Goal: Task Accomplishment & Management: Use online tool/utility

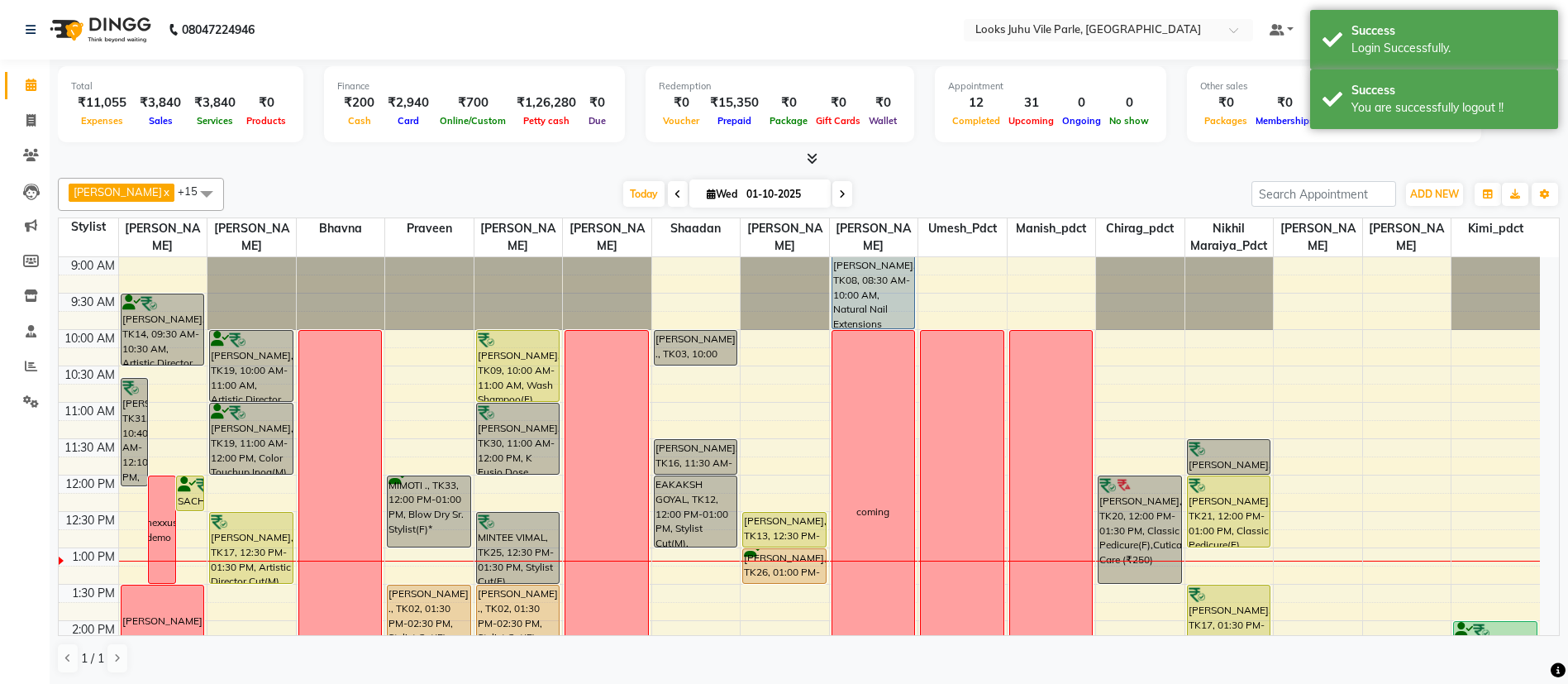
scroll to position [292, 0]
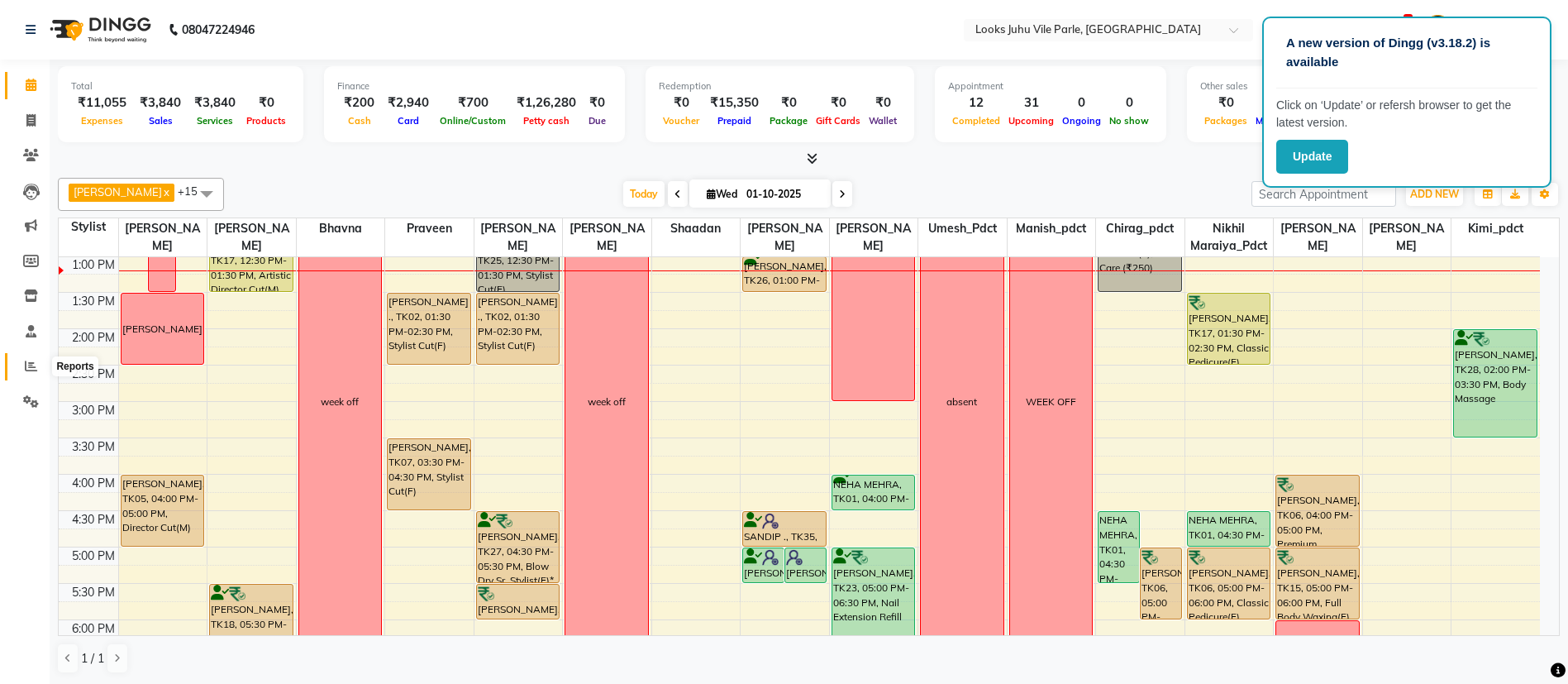
click at [30, 364] on icon at bounding box center [31, 366] width 13 height 13
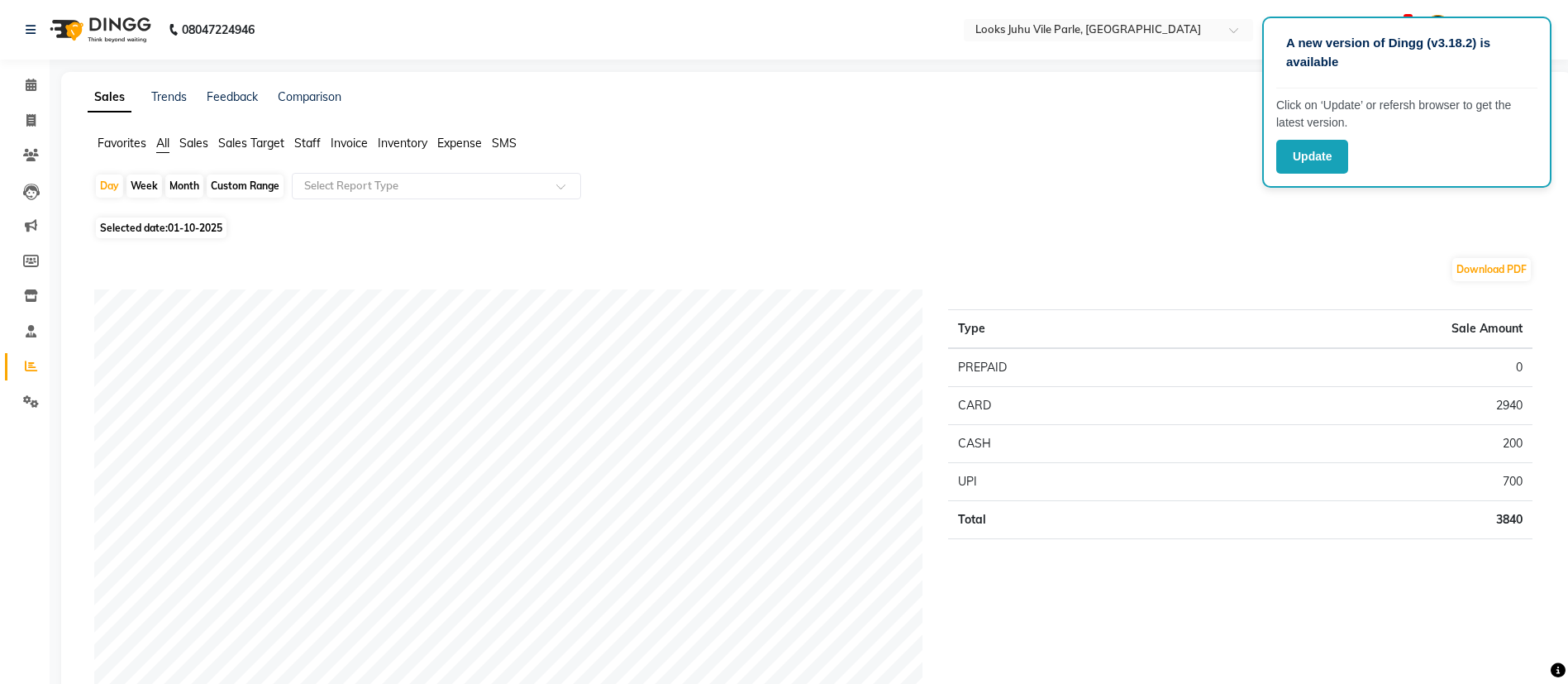
click at [150, 230] on span "Selected date: [DATE]" at bounding box center [161, 228] width 131 height 21
select select "10"
select select "2025"
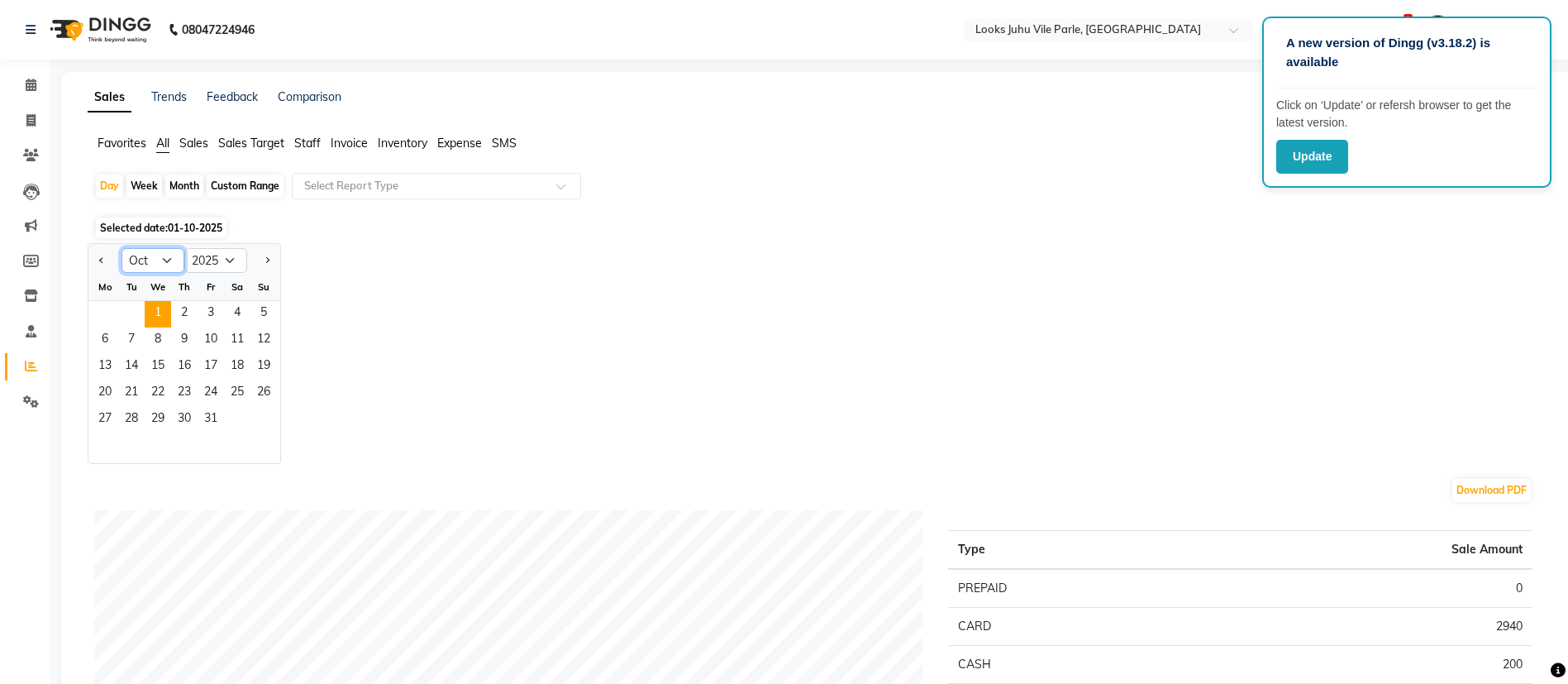
click at [169, 258] on select "Jan Feb Mar Apr May Jun [DATE] Aug Sep Oct Nov Dec" at bounding box center [153, 259] width 63 height 24
select select "9"
click at [121, 248] on select "Jan Feb Mar Apr May Jun [DATE] Aug Sep Oct Nov Dec" at bounding box center [153, 259] width 63 height 24
click at [129, 419] on span "30" at bounding box center [131, 419] width 26 height 26
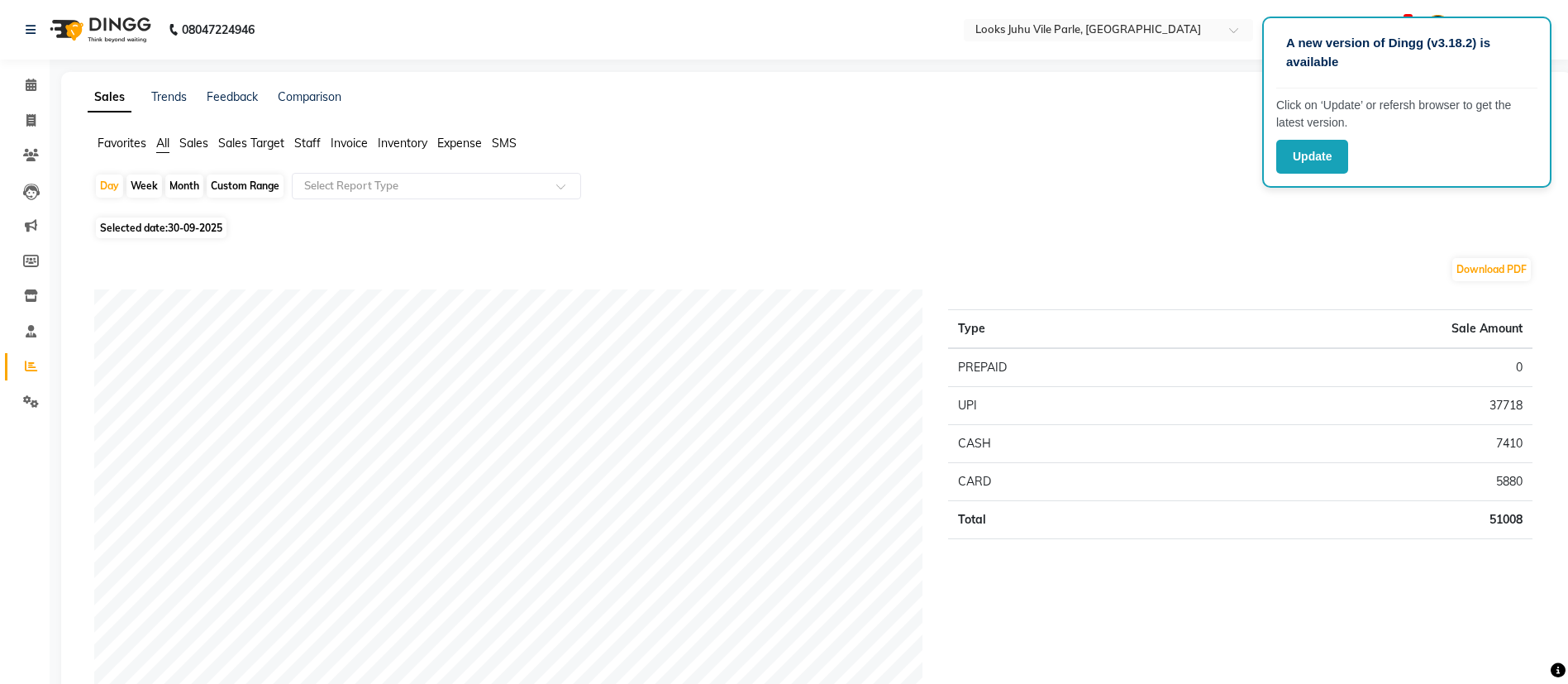
click at [305, 141] on span "Staff" at bounding box center [307, 143] width 26 height 14
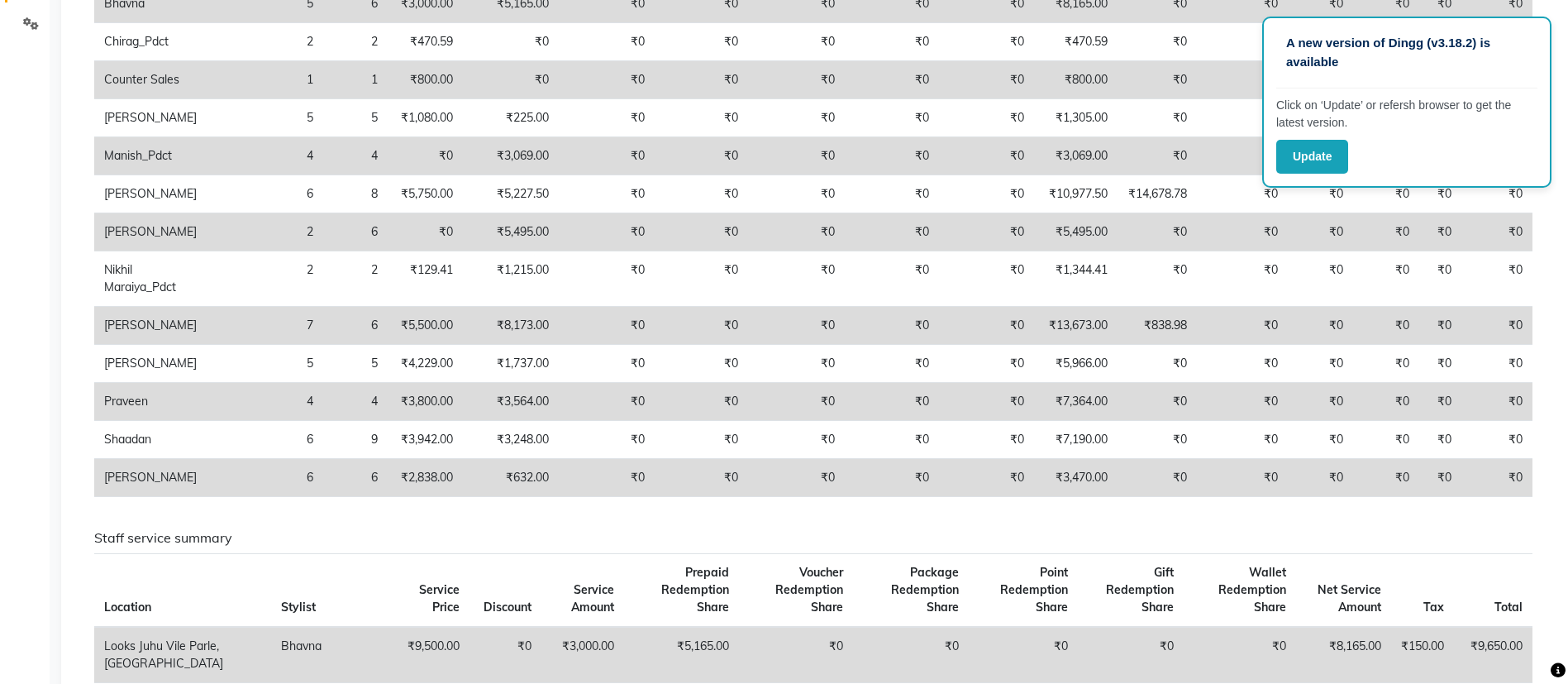
scroll to position [383, 0]
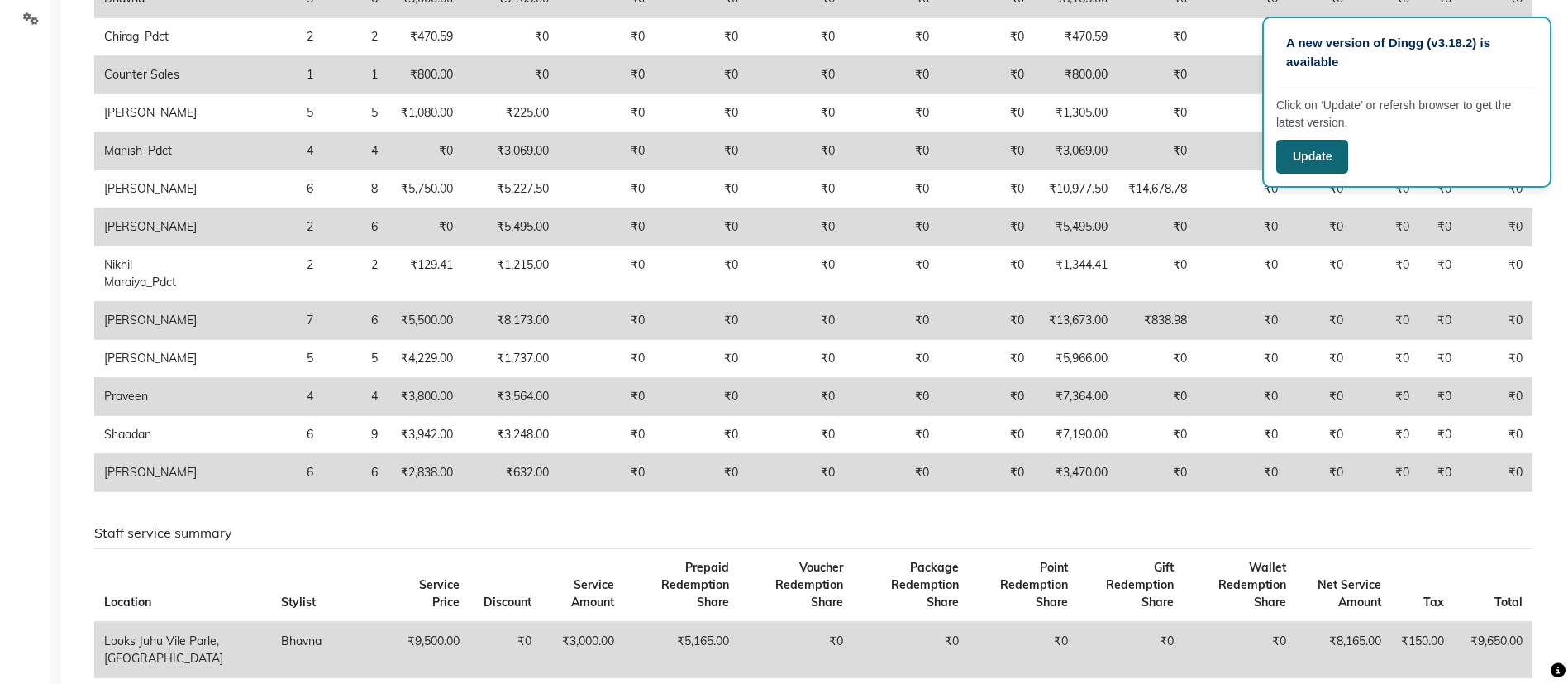
click at [1319, 145] on button "Update" at bounding box center [1313, 157] width 72 height 34
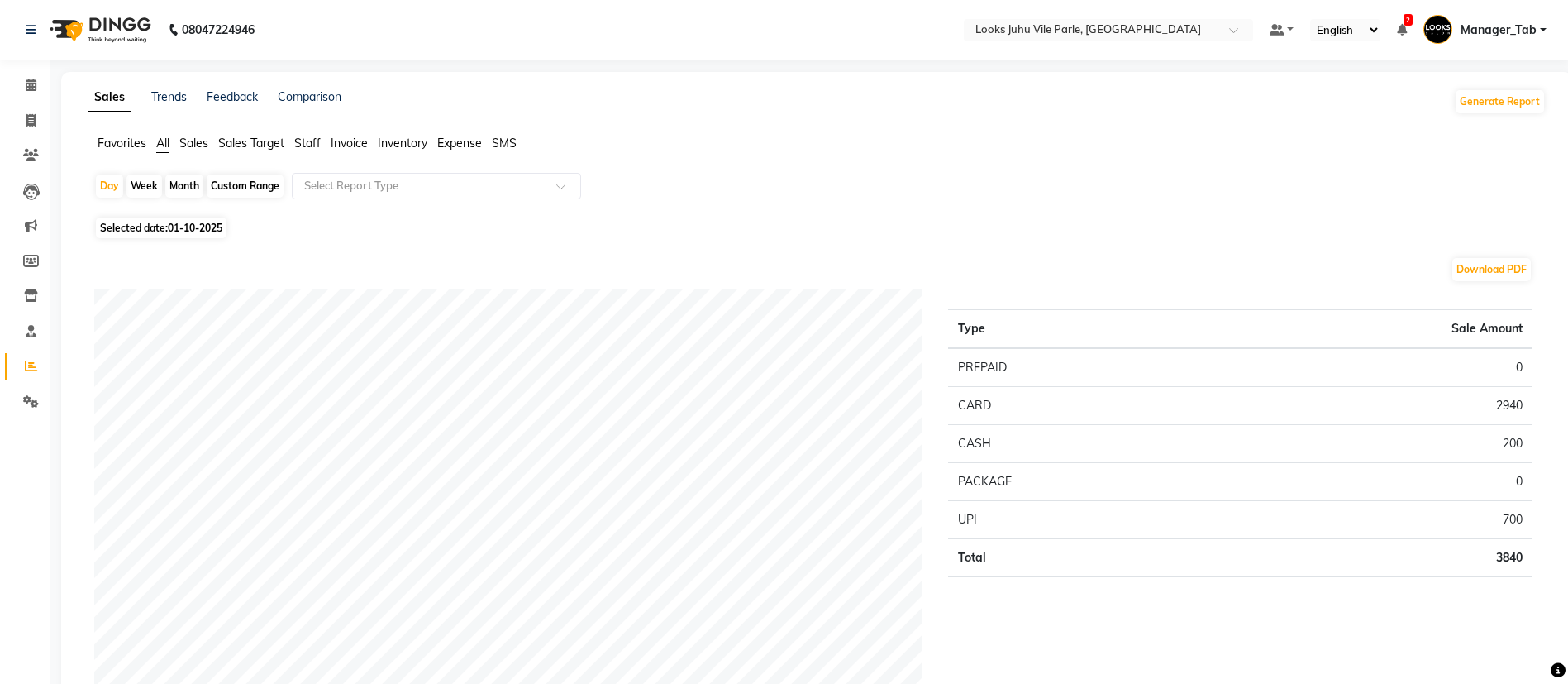
click at [316, 146] on span "Staff" at bounding box center [307, 143] width 26 height 14
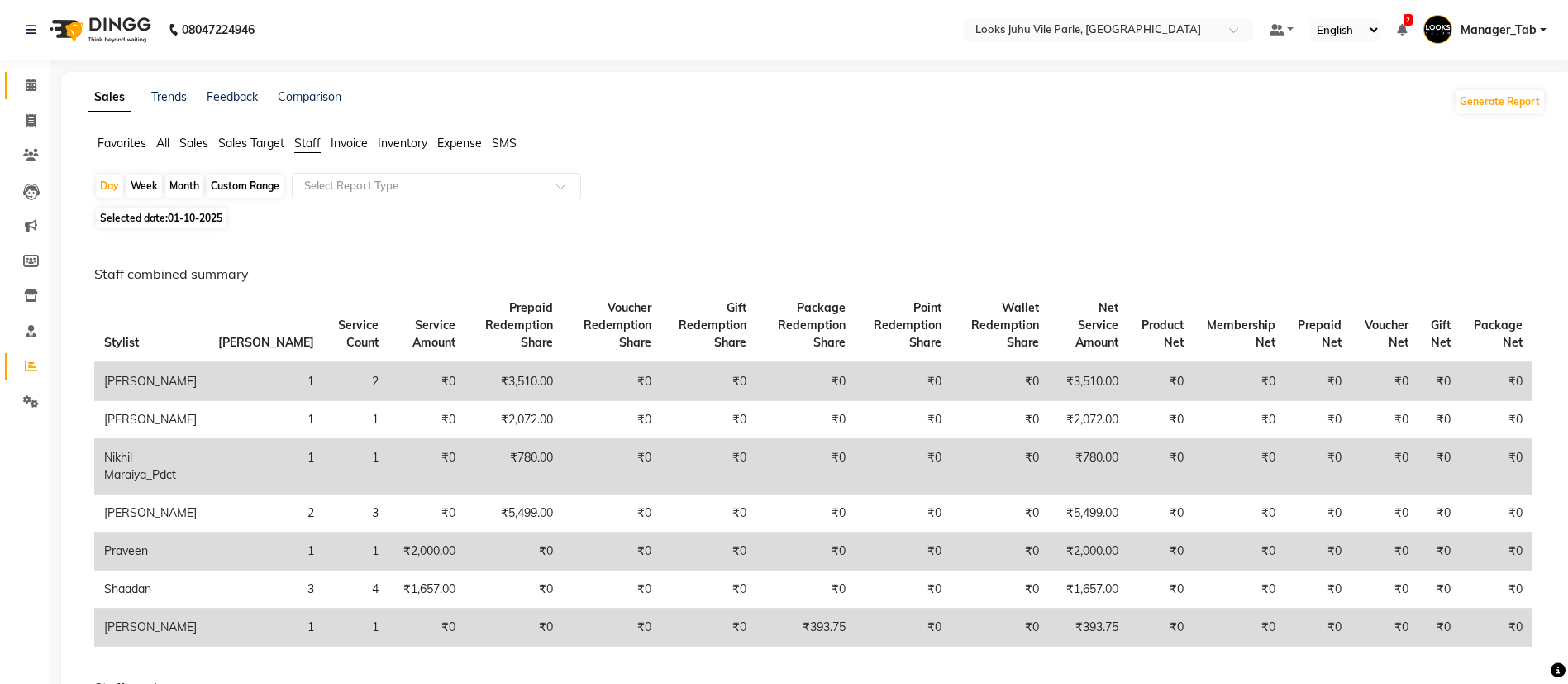
click at [25, 90] on icon at bounding box center [31, 85] width 11 height 13
